Goal: Find specific page/section: Find specific page/section

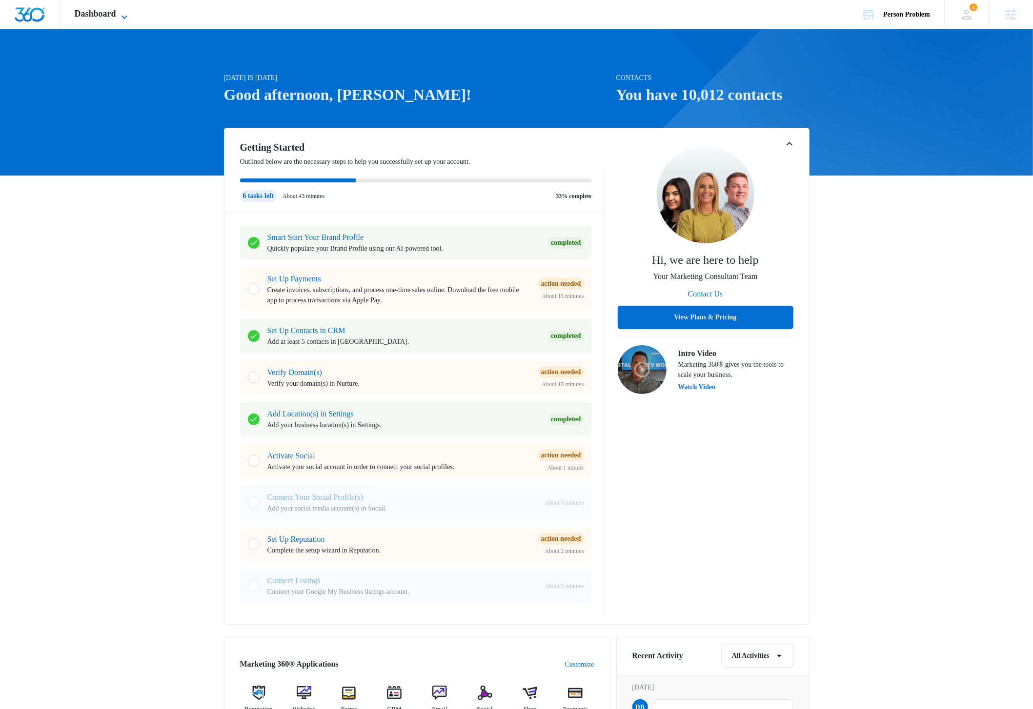
click at [128, 18] on icon at bounding box center [125, 17] width 12 height 12
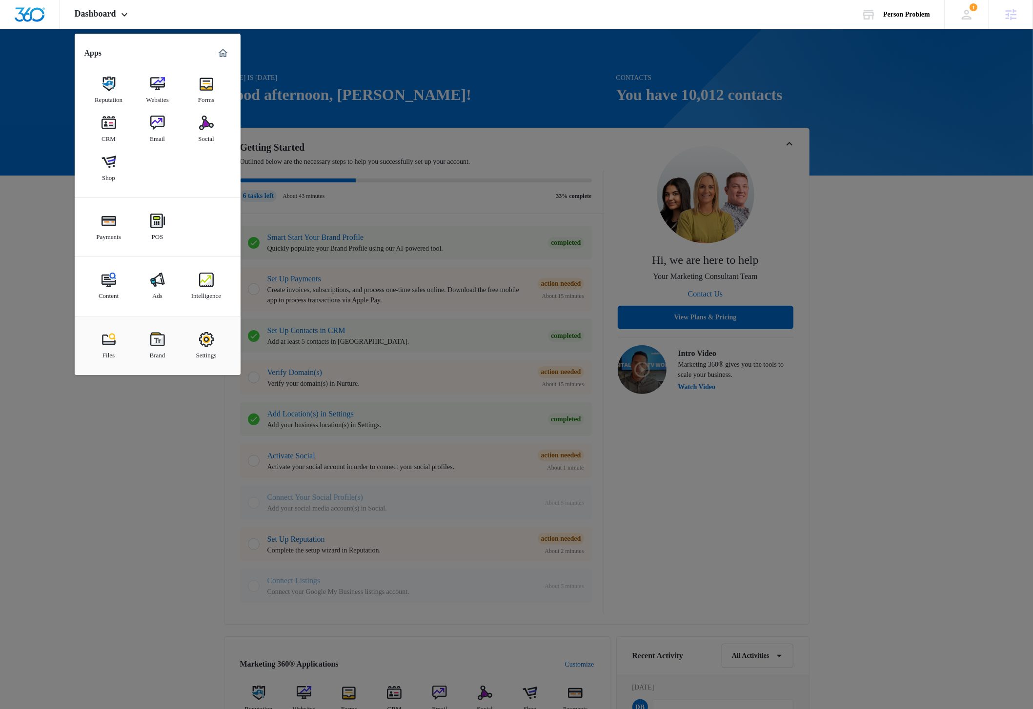
click at [111, 123] on img at bounding box center [108, 123] width 15 height 15
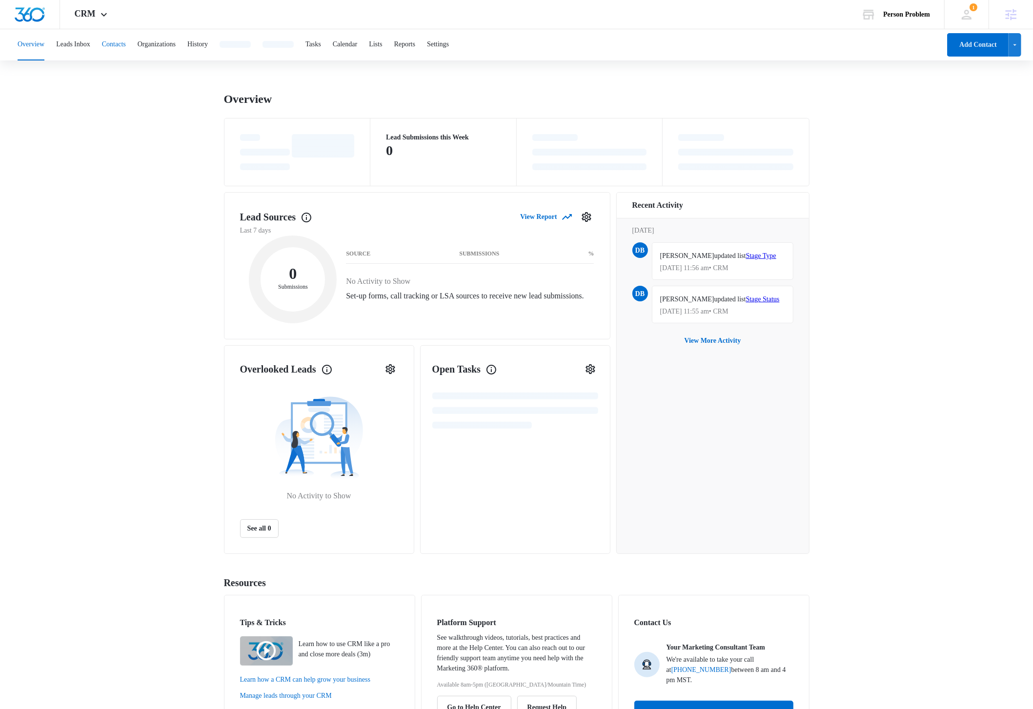
click at [126, 46] on button "Contacts" at bounding box center [114, 44] width 24 height 31
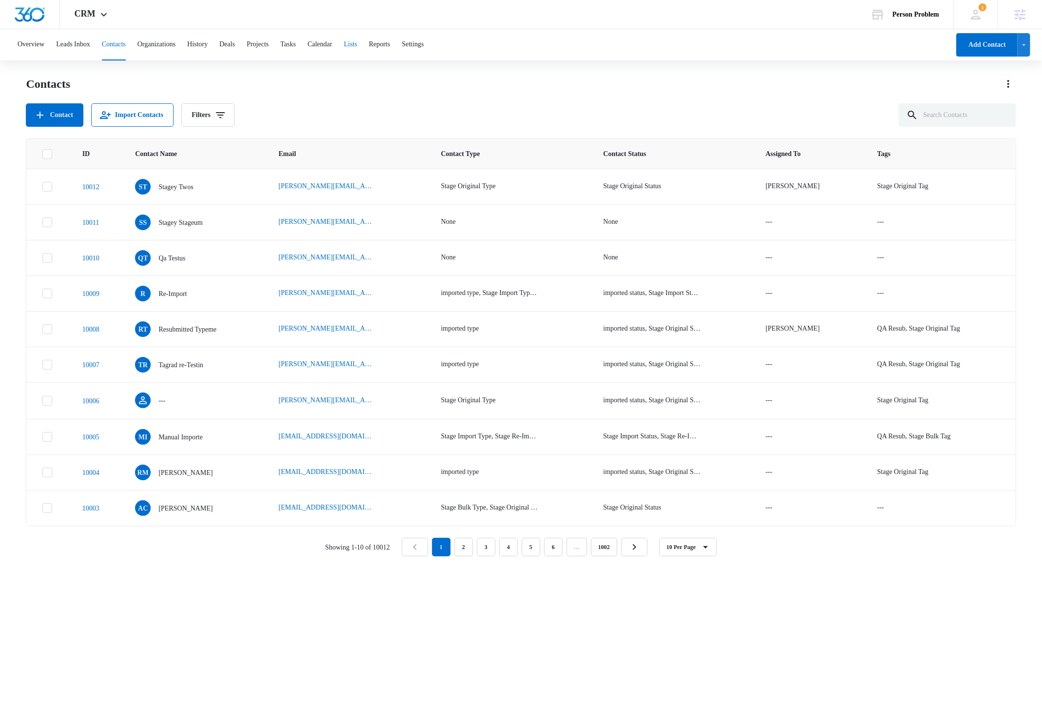
click at [357, 45] on button "Lists" at bounding box center [350, 44] width 13 height 31
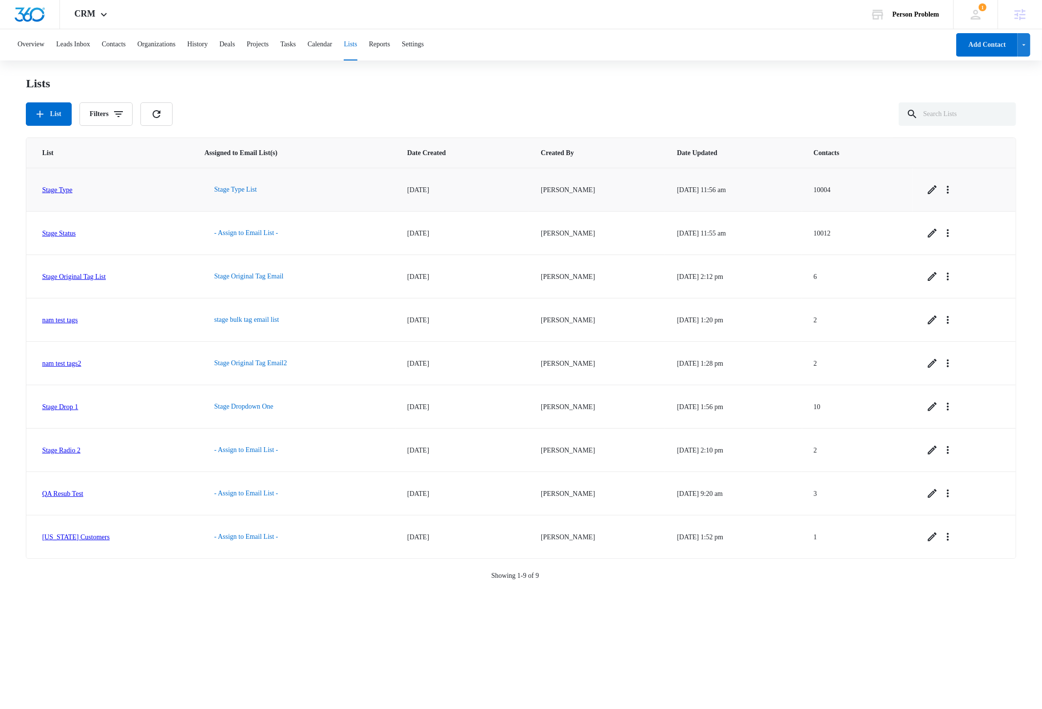
click at [72, 190] on link "Stage Type" at bounding box center [57, 189] width 30 height 7
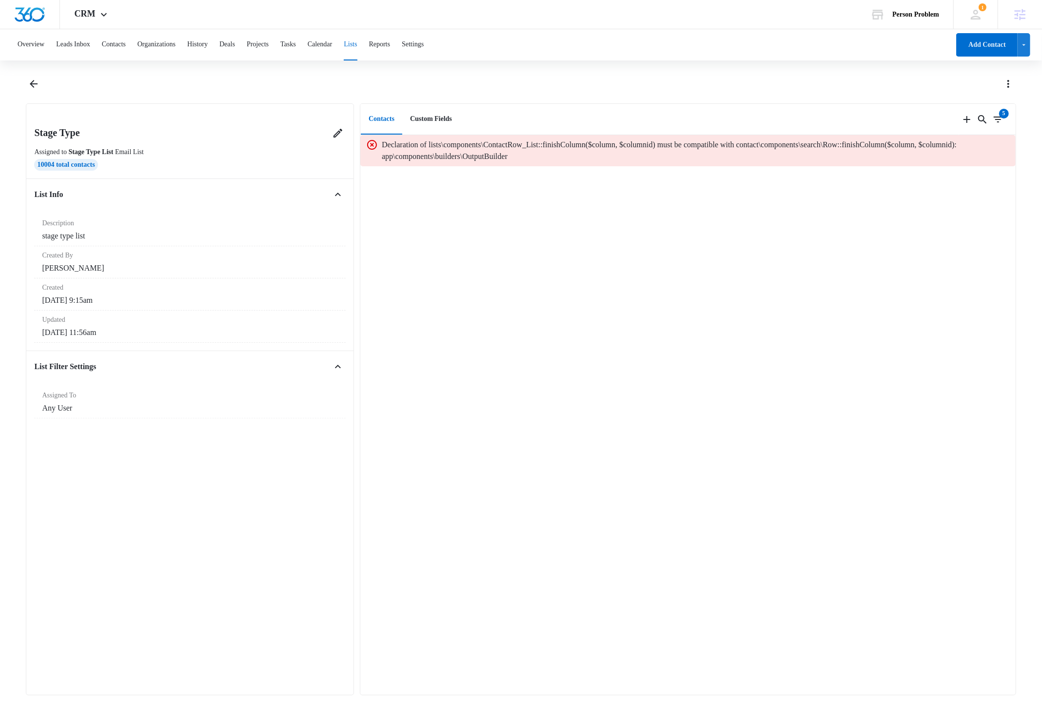
click at [212, 69] on div "Overview Leads Inbox Contacts Organizations History Deals Projects Tasks Calend…" at bounding box center [521, 368] width 1042 height 678
click at [34, 86] on icon "Back" at bounding box center [34, 84] width 12 height 12
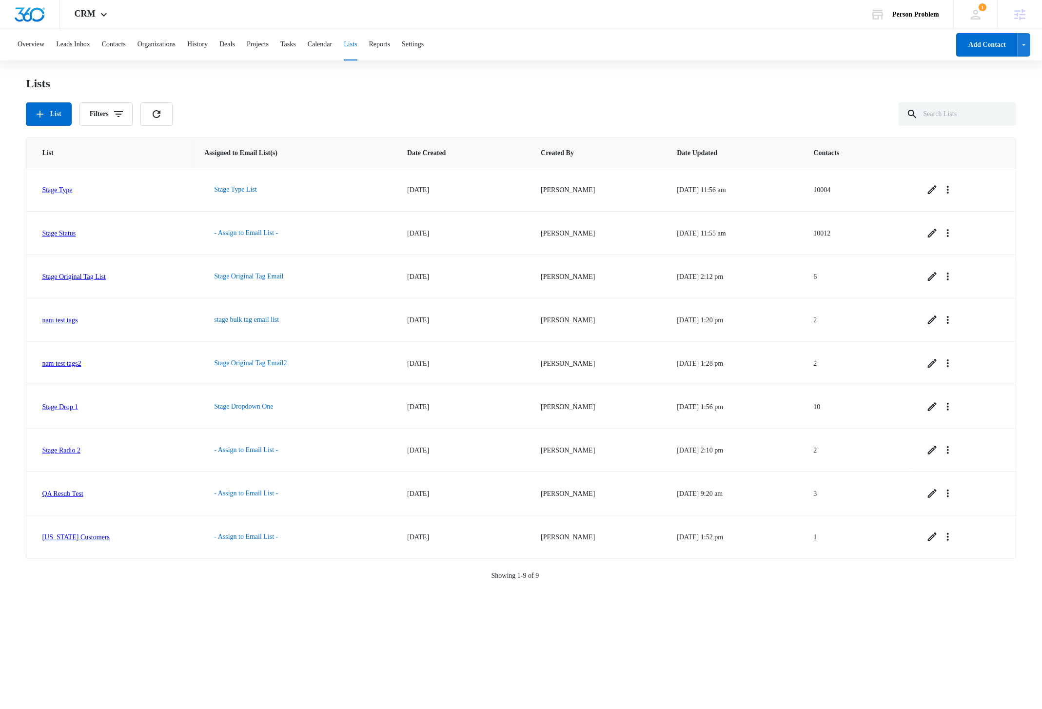
click at [227, 76] on div "Lists" at bounding box center [521, 83] width 990 height 15
click at [72, 189] on link "Stage Type" at bounding box center [57, 189] width 30 height 7
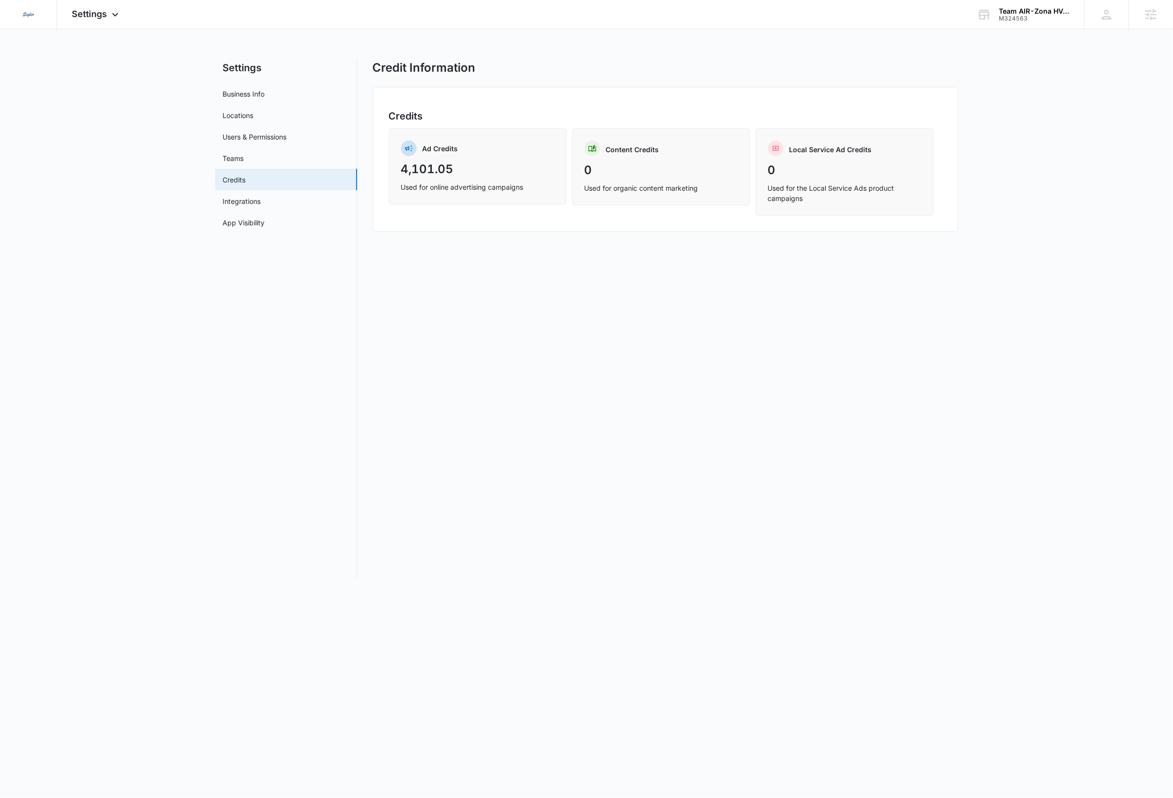
click at [1032, 15] on div "M324563" at bounding box center [1033, 18] width 71 height 7
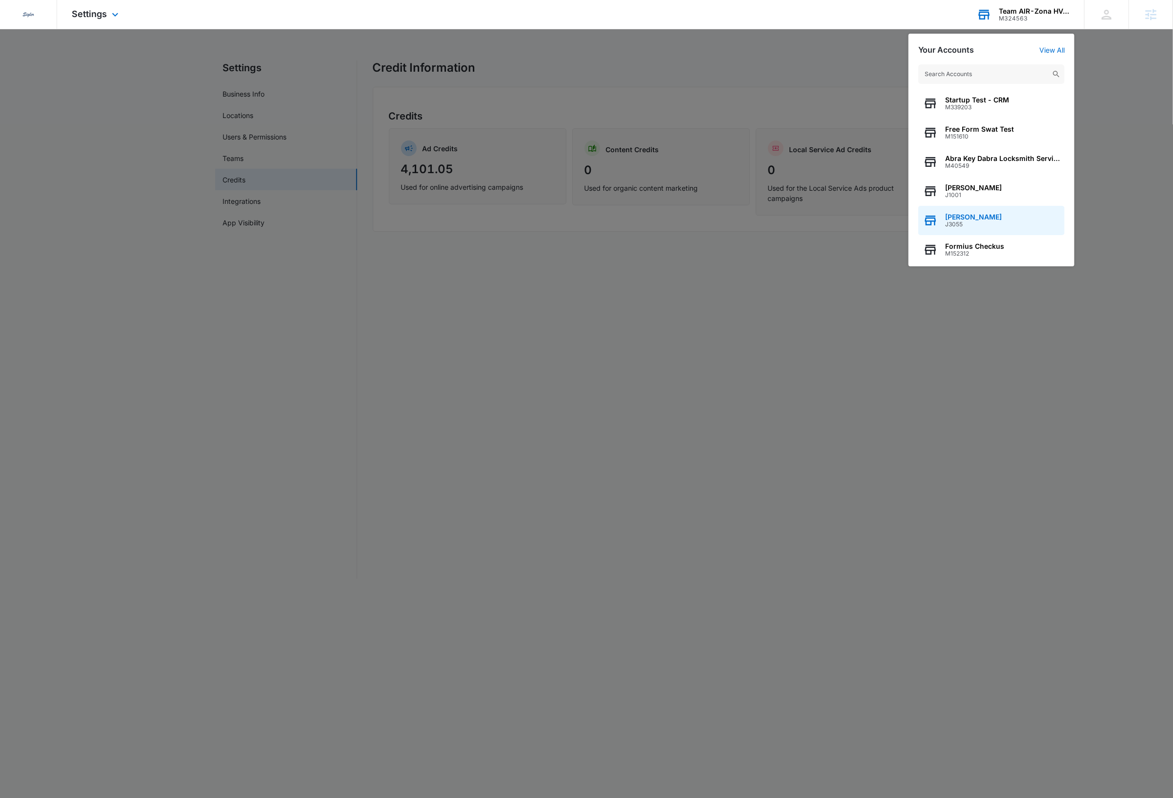
click at [973, 221] on span "J3055" at bounding box center [973, 224] width 57 height 7
